Goal: Information Seeking & Learning: Learn about a topic

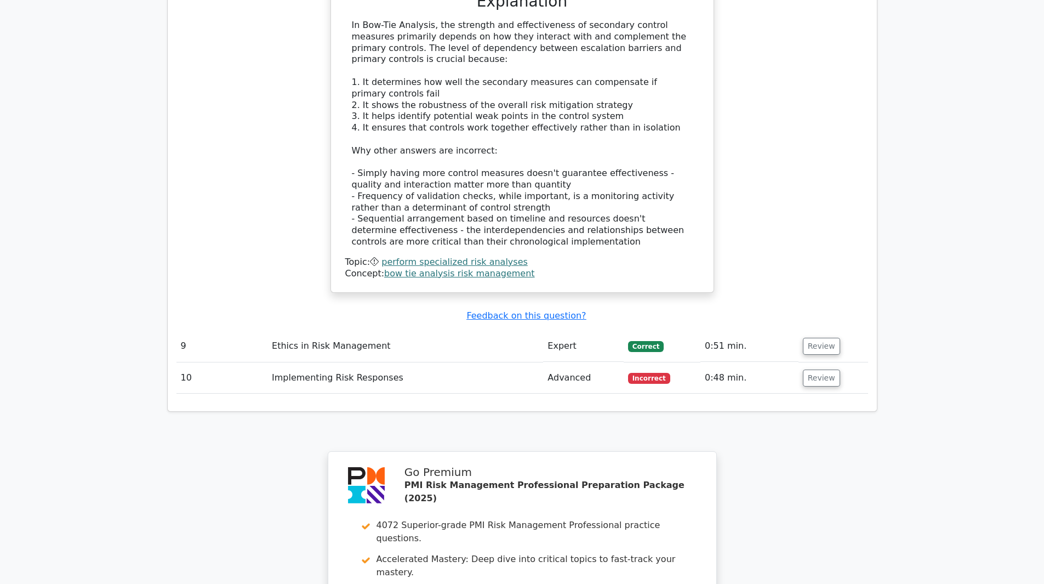
scroll to position [3618, 0]
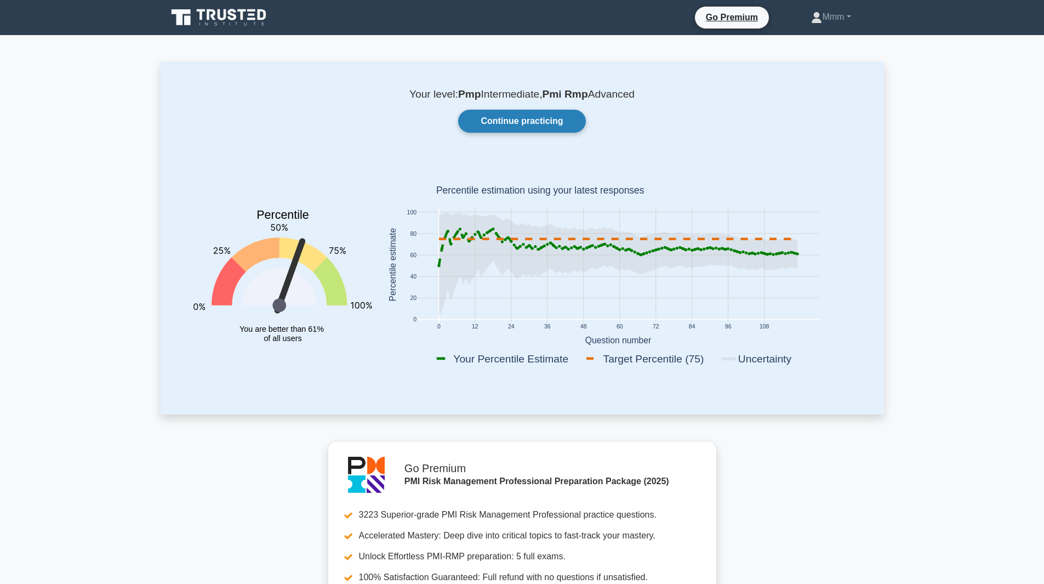
click at [522, 122] on link "Continue practicing" at bounding box center [521, 121] width 127 height 23
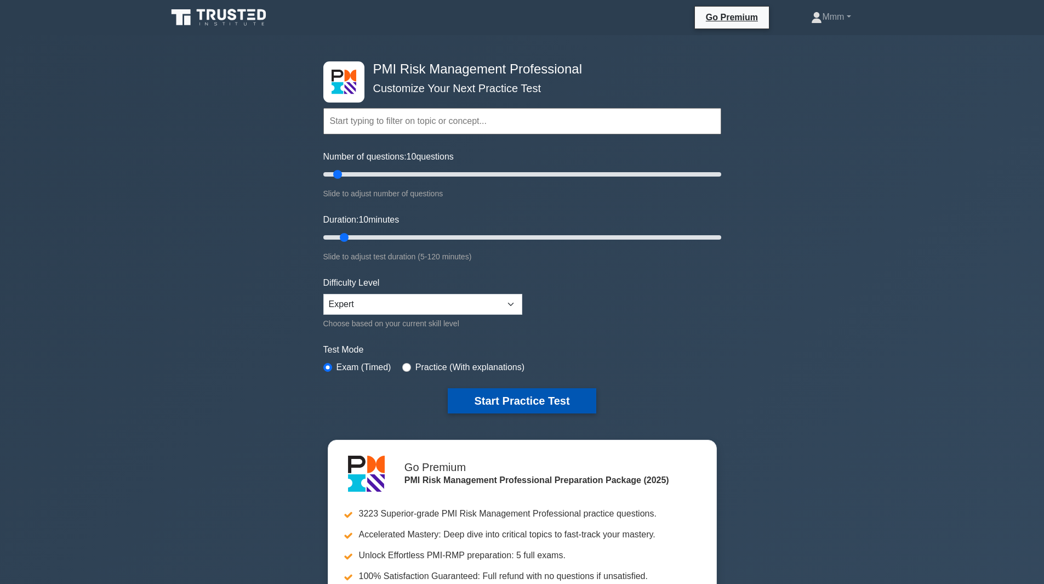
click at [509, 401] on button "Start Practice Test" at bounding box center [522, 400] width 148 height 25
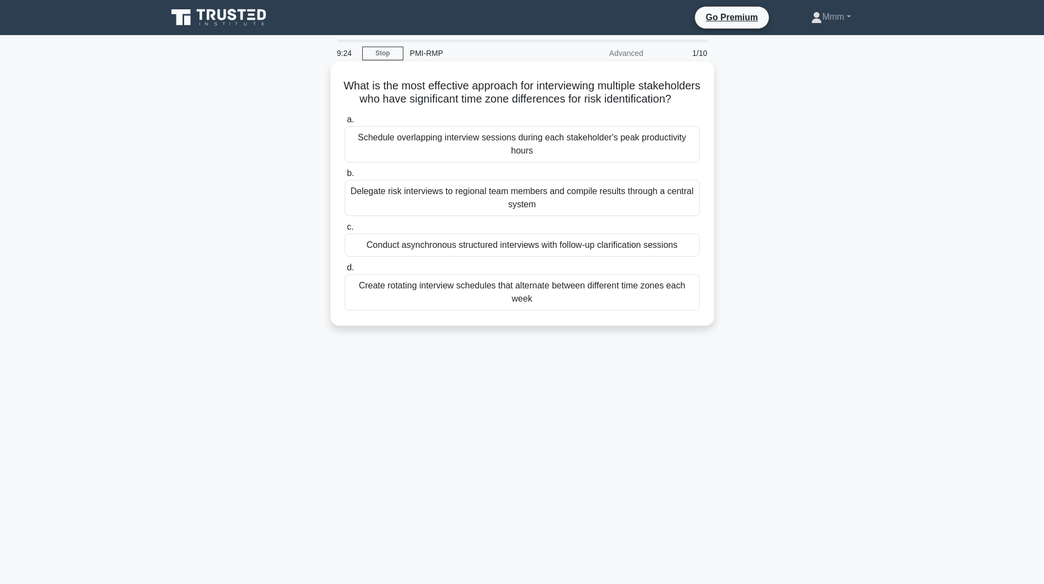
click at [607, 257] on div "Conduct asynchronous structured interviews with follow-up clarification sessions" at bounding box center [522, 245] width 355 height 23
click at [345, 231] on input "c. Conduct asynchronous structured interviews with follow-up clarification sess…" at bounding box center [345, 227] width 0 height 7
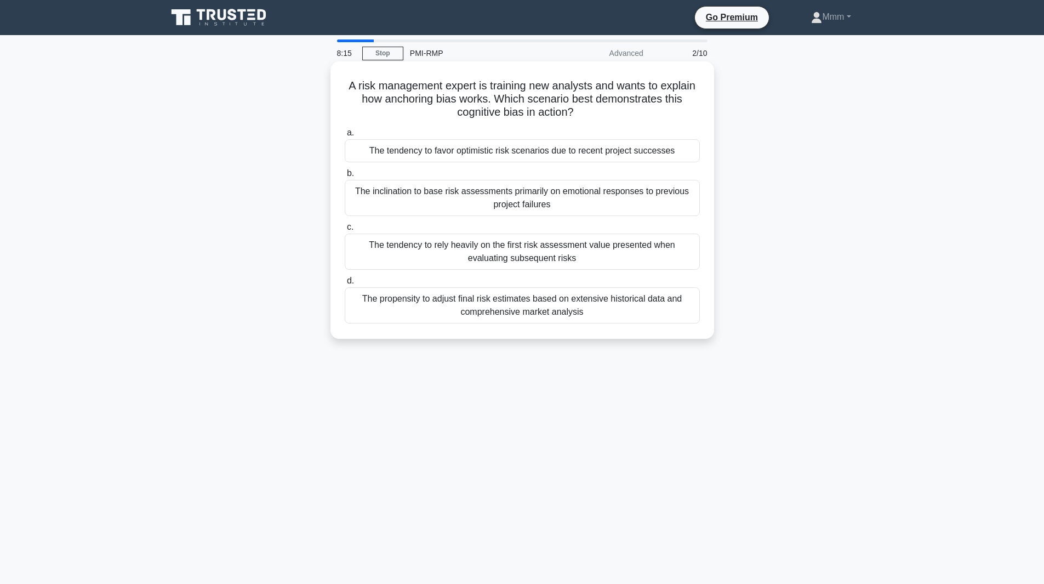
click at [444, 258] on div "The tendency to rely heavily on the first risk assessment value presented when …" at bounding box center [522, 252] width 355 height 36
click at [345, 231] on input "c. The tendency to rely heavily on the first risk assessment value presented wh…" at bounding box center [345, 227] width 0 height 7
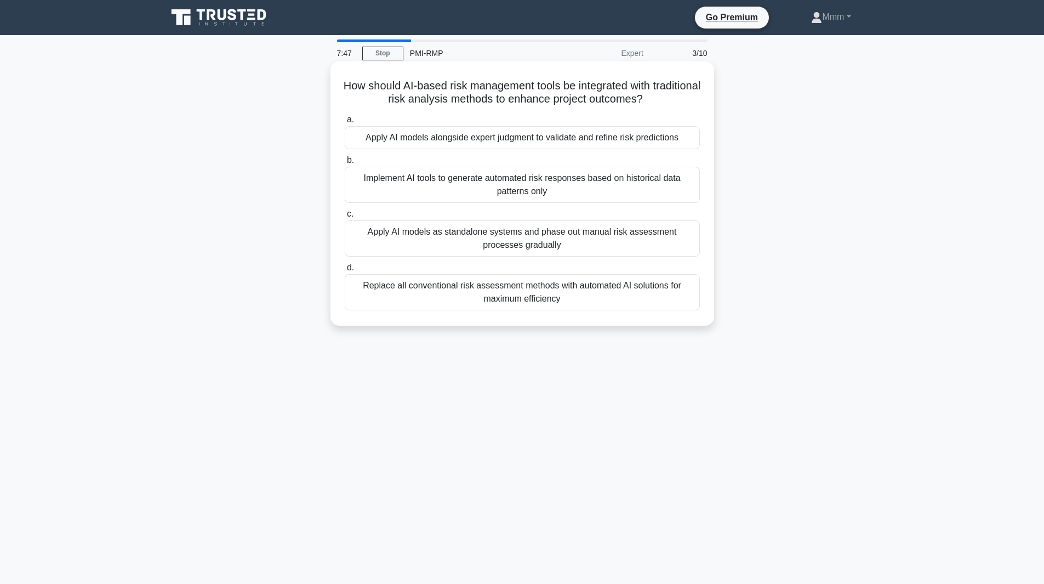
click at [610, 145] on div "Apply AI models alongside expert judgment to validate and refine risk predictio…" at bounding box center [522, 137] width 355 height 23
click at [345, 123] on input "a. Apply AI models alongside expert judgment to validate and refine risk predic…" at bounding box center [345, 119] width 0 height 7
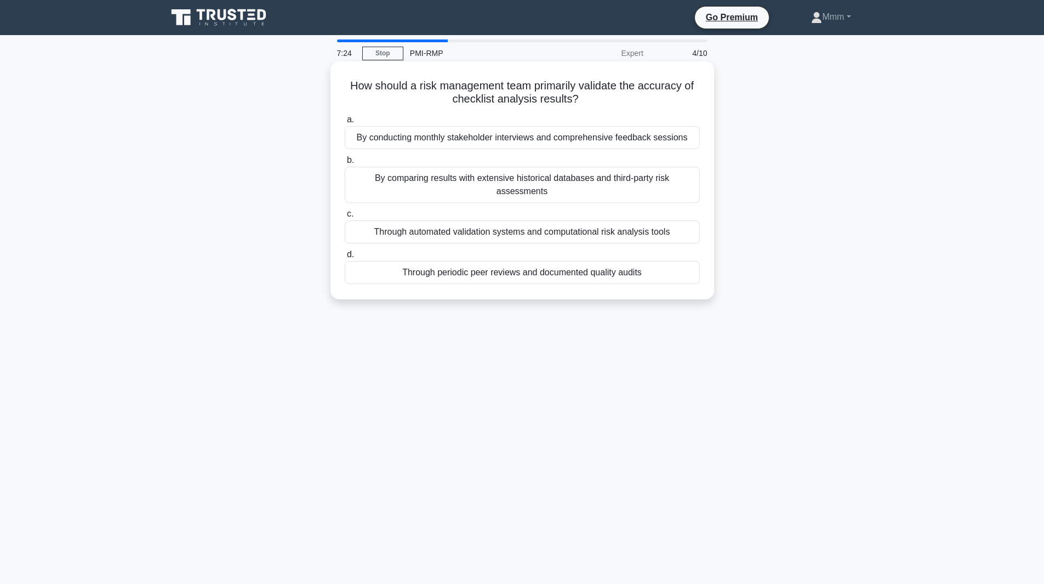
click at [536, 263] on div "Through periodic peer reviews and documented quality audits" at bounding box center [522, 272] width 355 height 23
click at [345, 258] on input "d. Through periodic peer reviews and documented quality audits" at bounding box center [345, 254] width 0 height 7
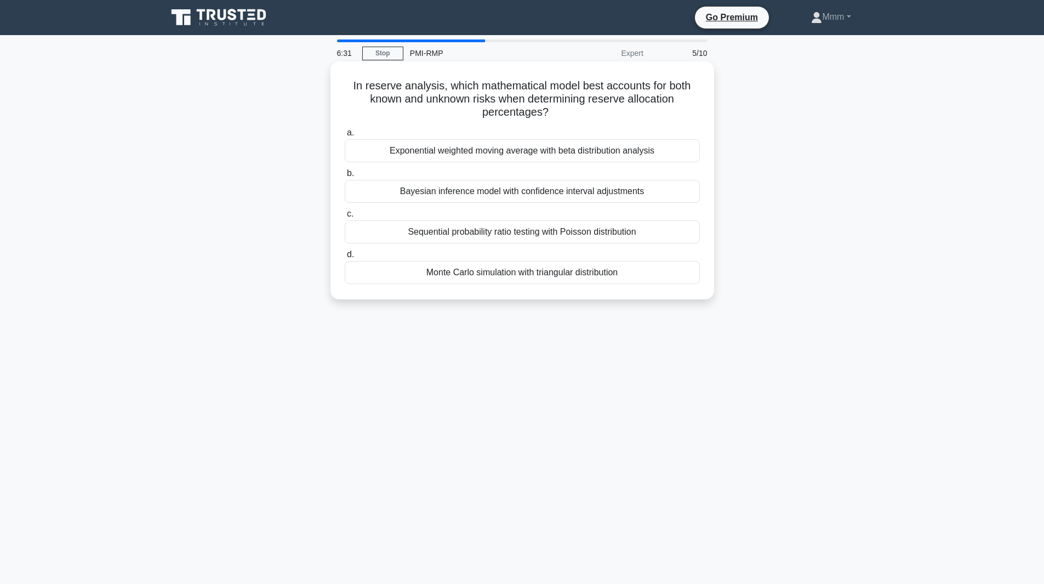
click at [461, 152] on div "Exponential weighted moving average with beta distribution analysis" at bounding box center [522, 150] width 355 height 23
click at [345, 137] on input "a. Exponential weighted moving average with beta distribution analysis" at bounding box center [345, 132] width 0 height 7
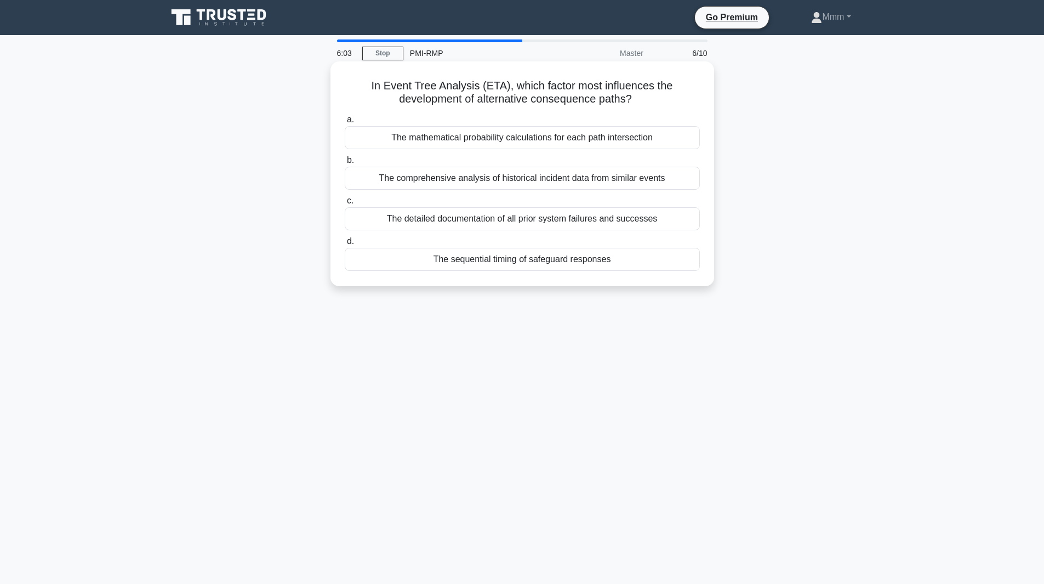
click at [458, 141] on div "The mathematical probability calculations for each path intersection" at bounding box center [522, 137] width 355 height 23
click at [345, 123] on input "a. The mathematical probability calculations for each path intersection" at bounding box center [345, 119] width 0 height 7
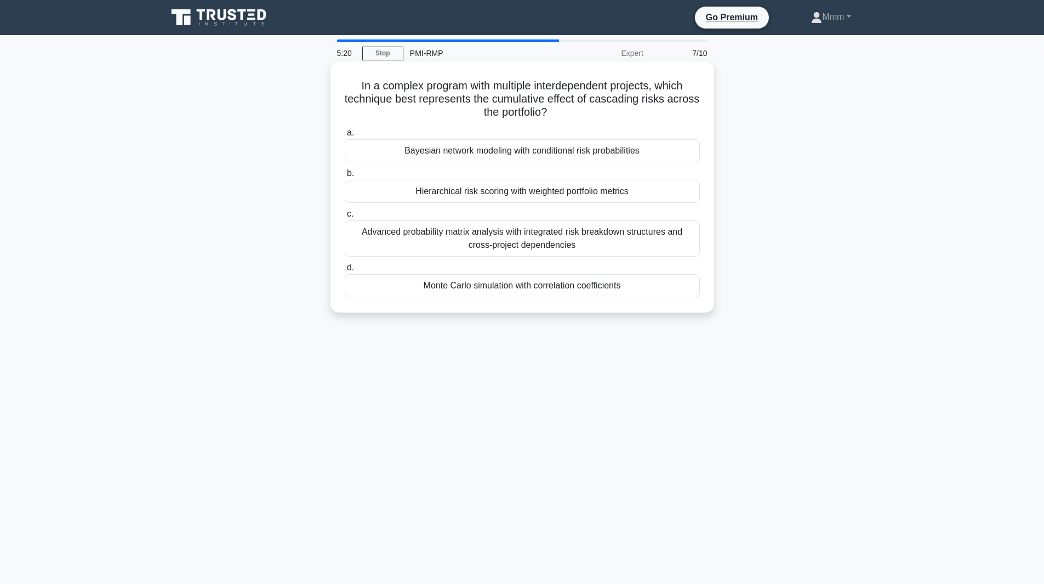
click at [647, 195] on div "Hierarchical risk scoring with weighted portfolio metrics" at bounding box center [522, 191] width 355 height 23
click at [345, 177] on input "b. Hierarchical risk scoring with weighted portfolio metrics" at bounding box center [345, 173] width 0 height 7
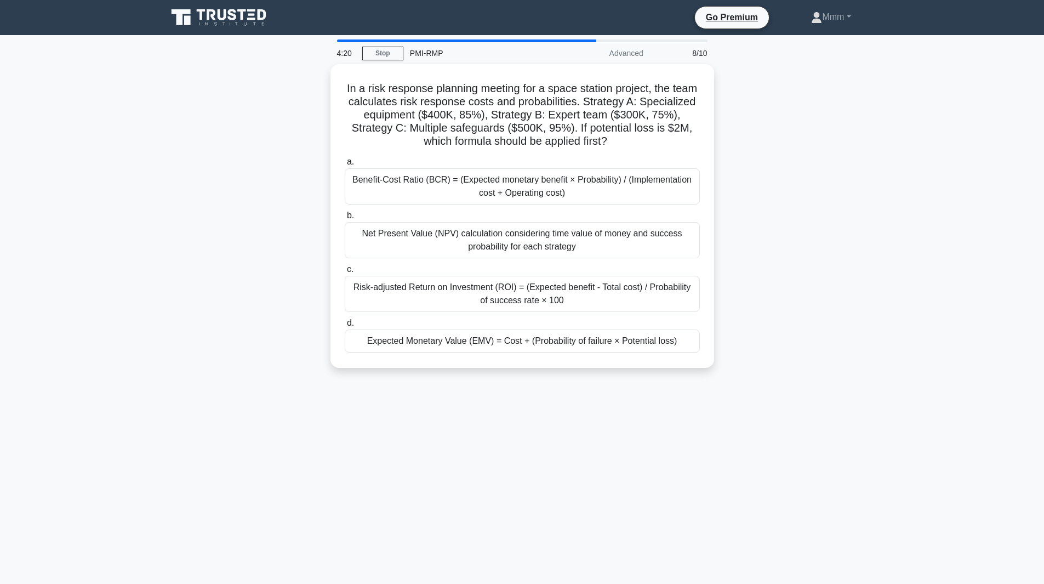
click at [647, 195] on div "Benefit-Cost Ratio (BCR) = (Expected monetary benefit × Probability) / (Impleme…" at bounding box center [522, 186] width 355 height 36
click at [345, 166] on input "a. Benefit-Cost Ratio (BCR) = (Expected monetary benefit × Probability) / (Impl…" at bounding box center [345, 161] width 0 height 7
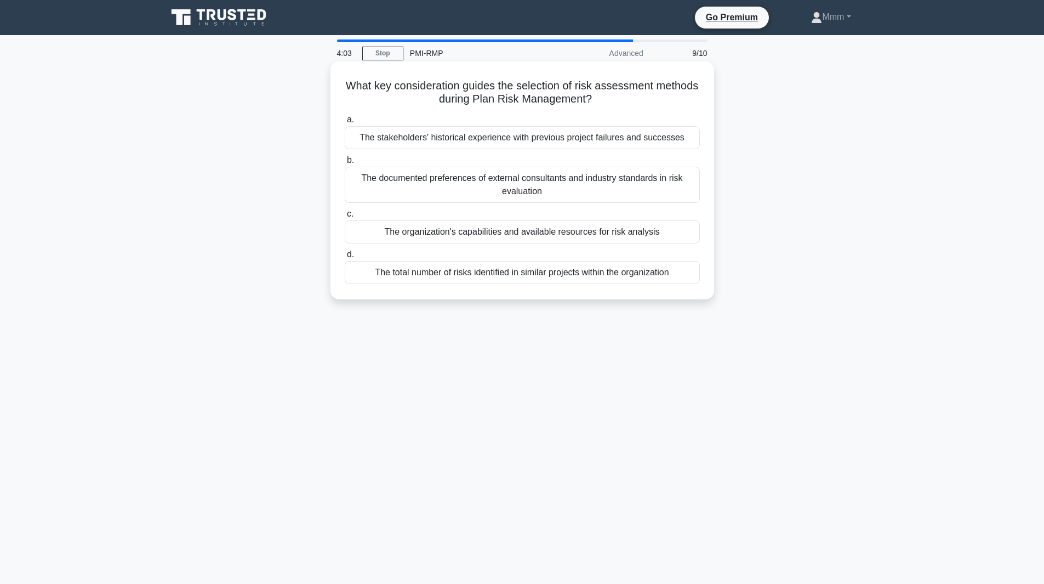
click at [586, 237] on div "The organization's capabilities and available resources for risk analysis" at bounding box center [522, 231] width 355 height 23
click at [345, 218] on input "c. The organization's capabilities and available resources for risk analysis" at bounding box center [345, 214] width 0 height 7
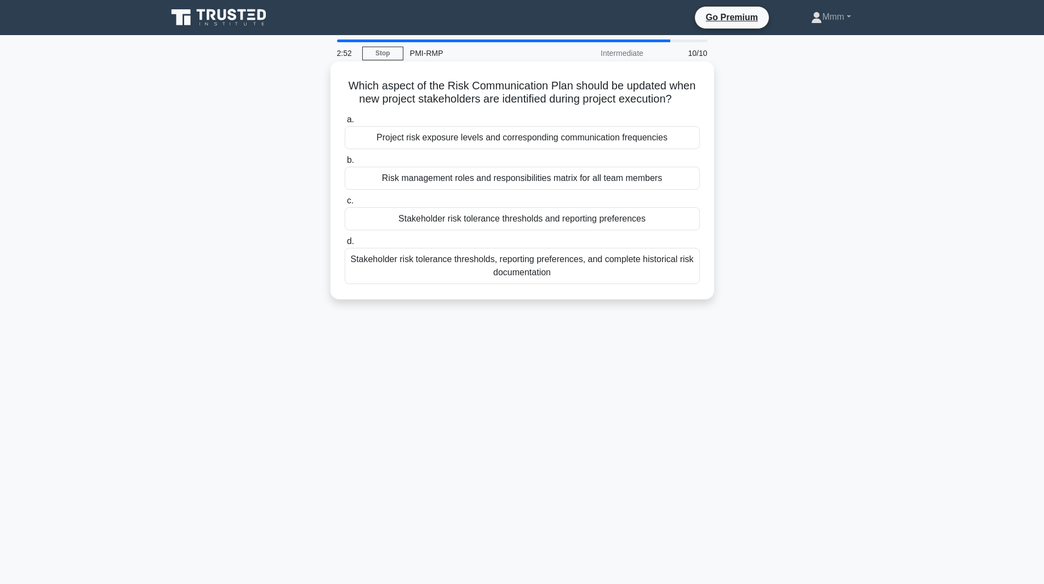
click at [560, 184] on div "Risk management roles and responsibilities matrix for all team members" at bounding box center [522, 178] width 355 height 23
click at [345, 164] on input "b. Risk management roles and responsibilities matrix for all team members" at bounding box center [345, 160] width 0 height 7
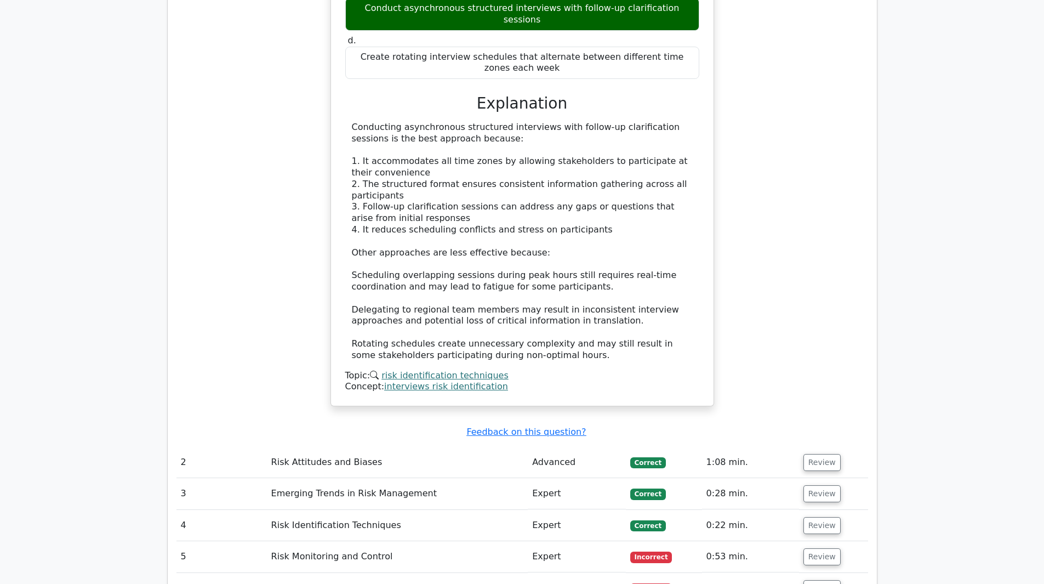
scroll to position [1206, 0]
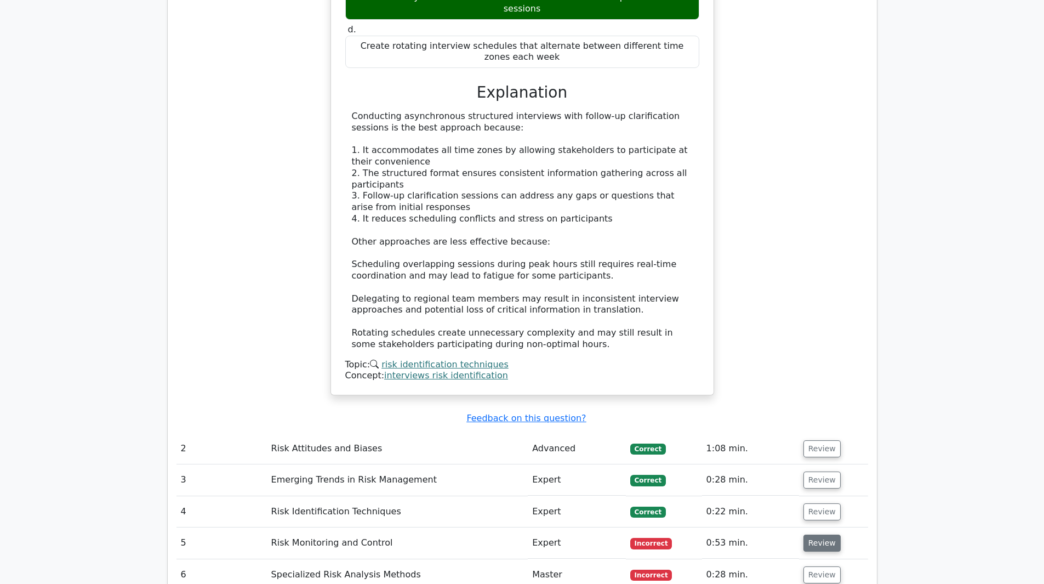
click at [819, 535] on button "Review" at bounding box center [822, 543] width 37 height 17
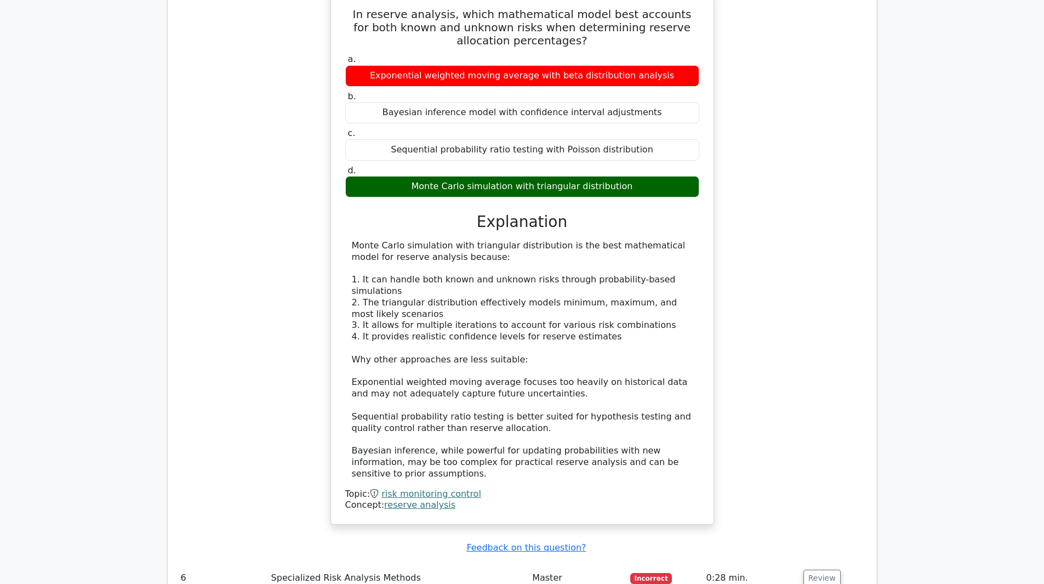
scroll to position [1809, 0]
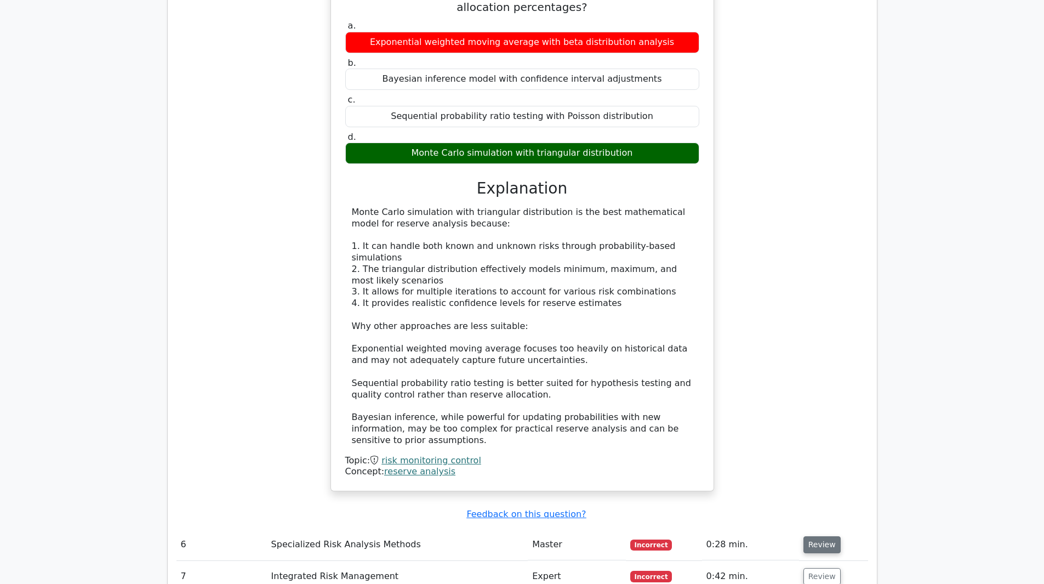
click at [826, 536] on button "Review" at bounding box center [822, 544] width 37 height 17
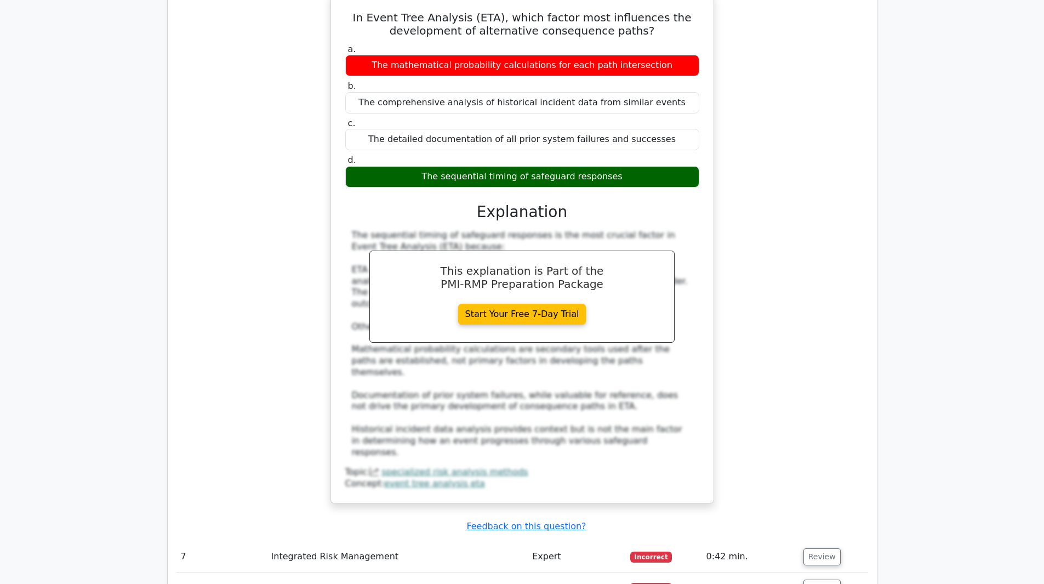
scroll to position [2467, 0]
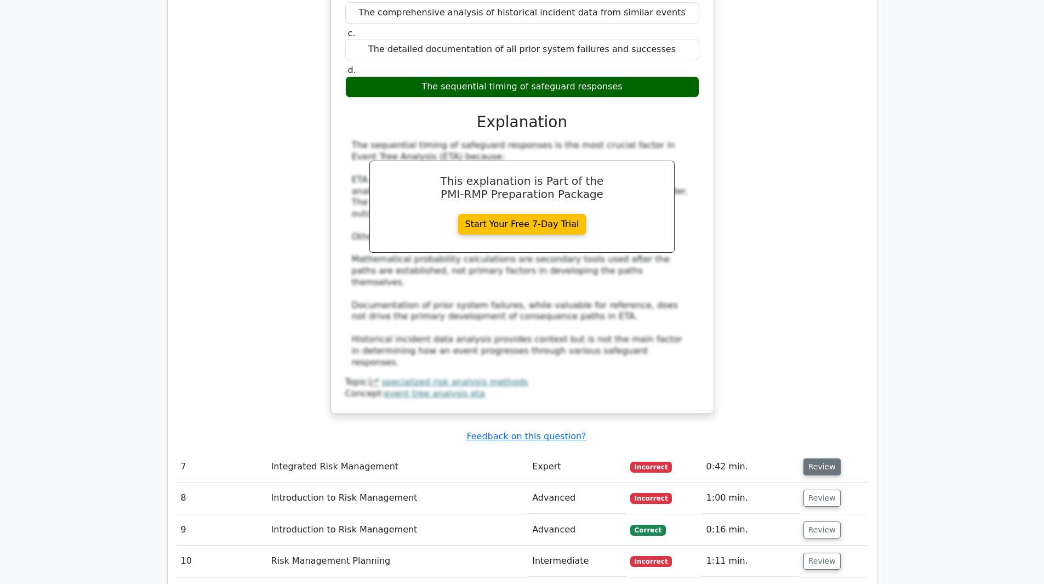
click at [819, 458] on button "Review" at bounding box center [822, 466] width 37 height 17
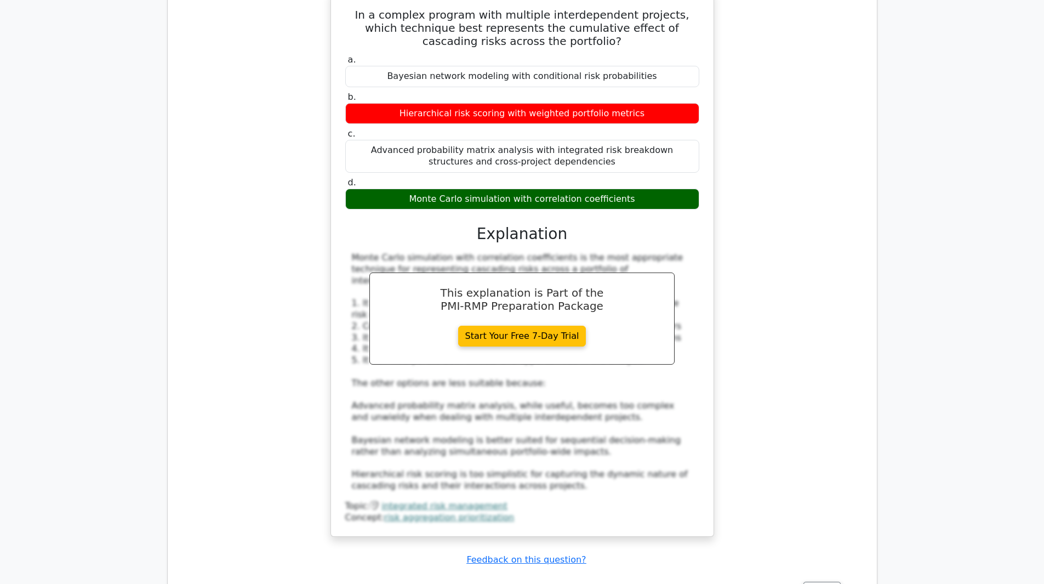
scroll to position [2960, 0]
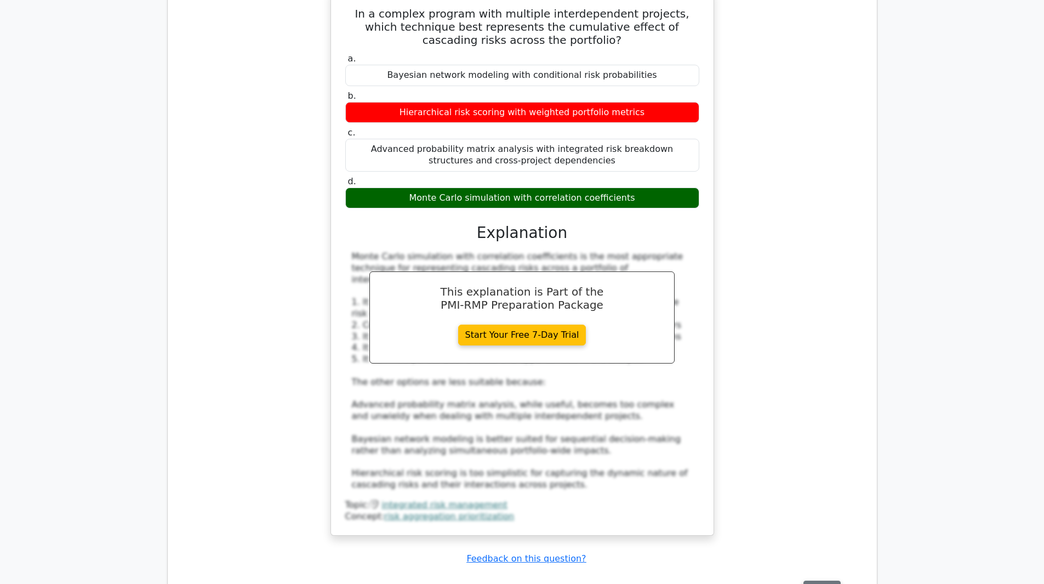
click at [829, 581] on button "Review" at bounding box center [822, 589] width 37 height 17
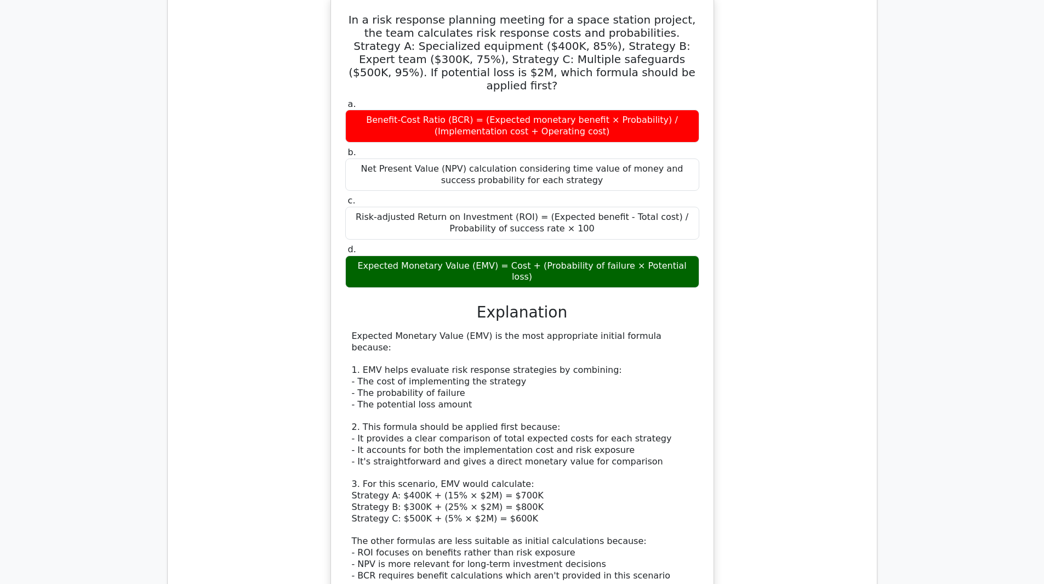
scroll to position [3783, 0]
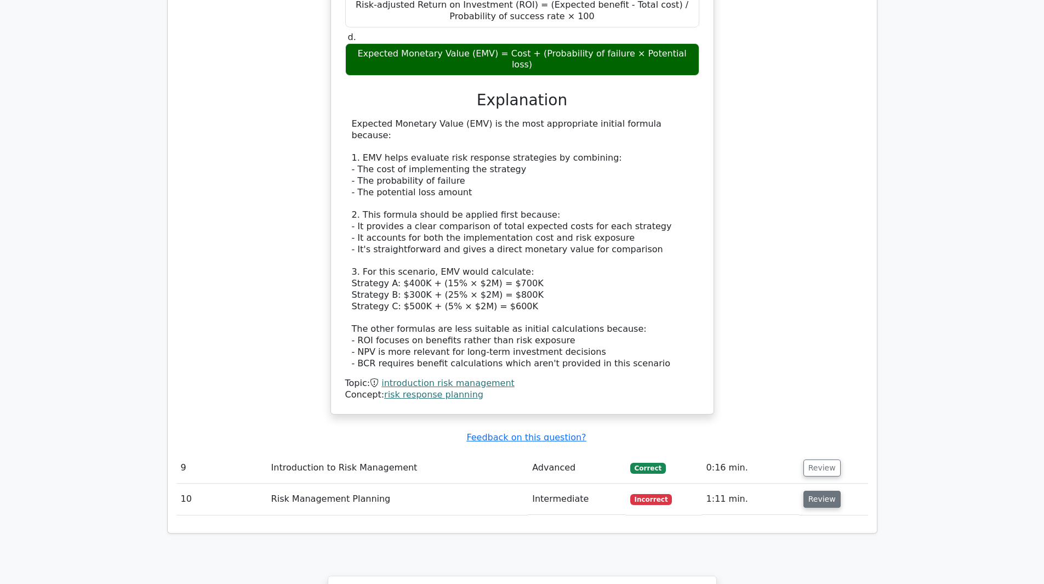
click at [820, 491] on button "Review" at bounding box center [822, 499] width 37 height 17
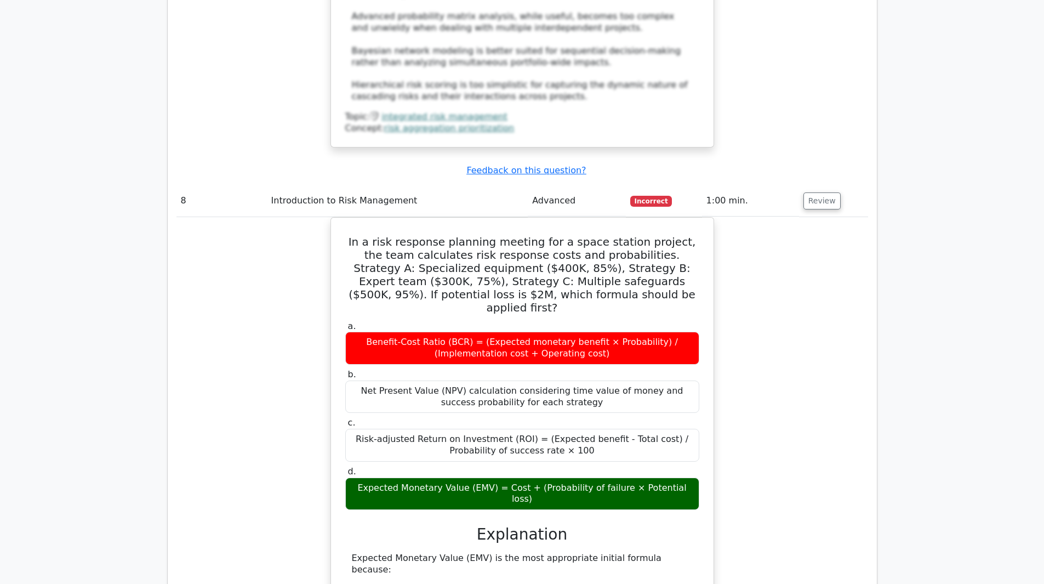
scroll to position [3344, 0]
